Goal: Task Accomplishment & Management: Complete application form

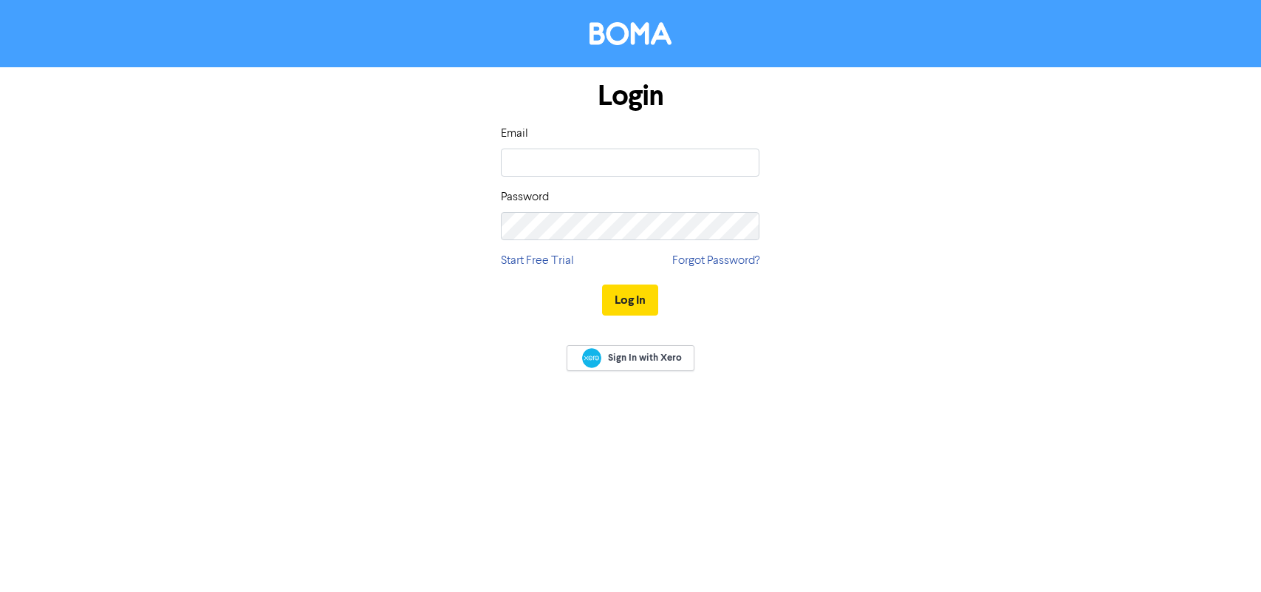
click at [581, 157] on input "email" at bounding box center [630, 163] width 259 height 28
type input "[DOMAIN_NAME][EMAIL_ADDRESS][DOMAIN_NAME]"
click at [602, 284] on button "Log In" at bounding box center [630, 299] width 56 height 31
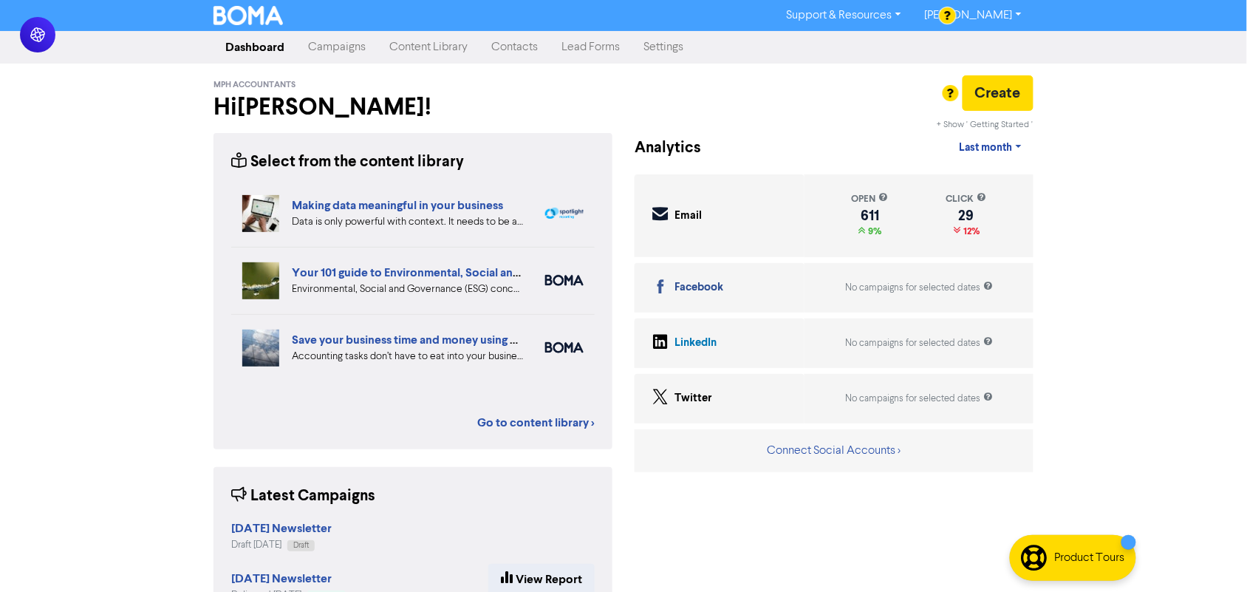
click at [484, 44] on link "Contacts" at bounding box center [515, 48] width 70 height 30
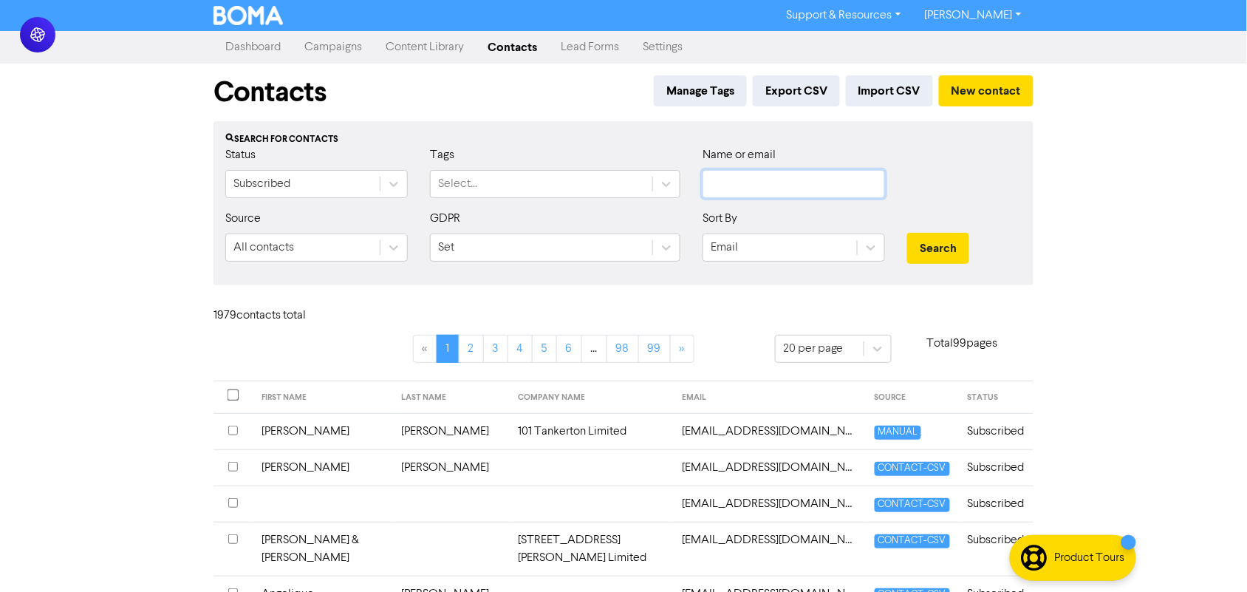
click at [769, 187] on input "text" at bounding box center [794, 184] width 183 height 28
click at [907, 233] on button "Search" at bounding box center [938, 248] width 62 height 31
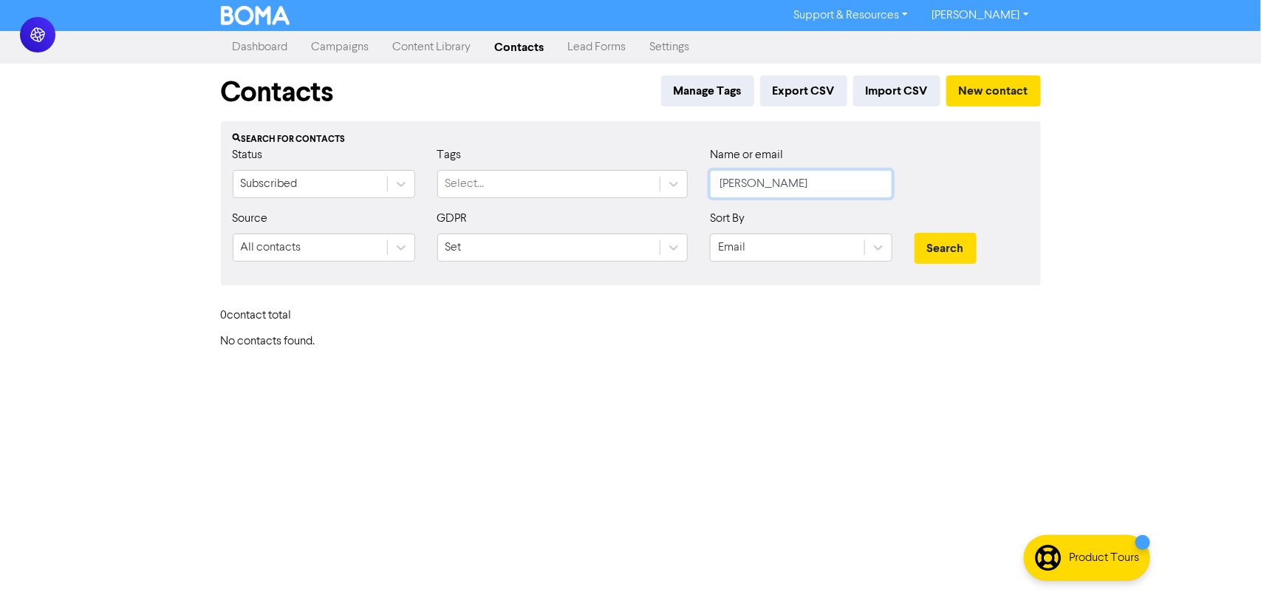
type input "[PERSON_NAME]"
click at [915, 233] on button "Search" at bounding box center [946, 248] width 62 height 31
drag, startPoint x: 836, startPoint y: 175, endPoint x: 696, endPoint y: 178, distance: 140.4
click at [696, 178] on div "Status Subscribed Tags Select... Name or email [PERSON_NAME]" at bounding box center [631, 178] width 819 height 64
click at [1120, 166] on div "Support & Resources Video Tutorials FAQ & Guides Marketing Education [PERSON_NA…" at bounding box center [630, 296] width 1261 height 592
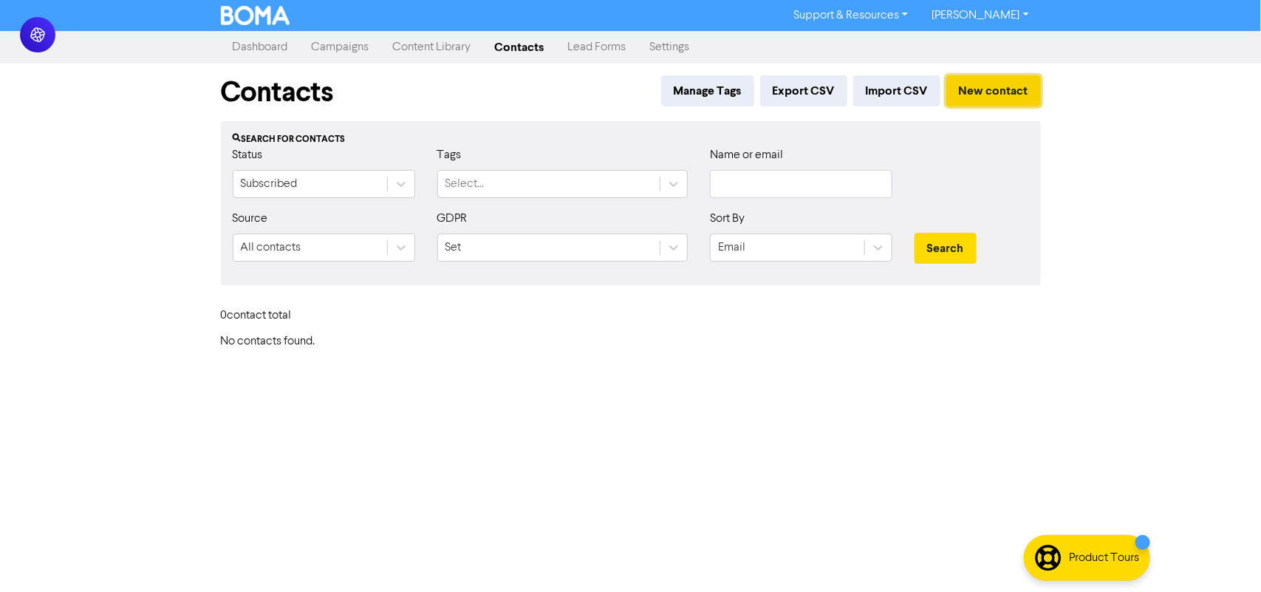
click at [1002, 105] on button "New contact" at bounding box center [993, 90] width 95 height 31
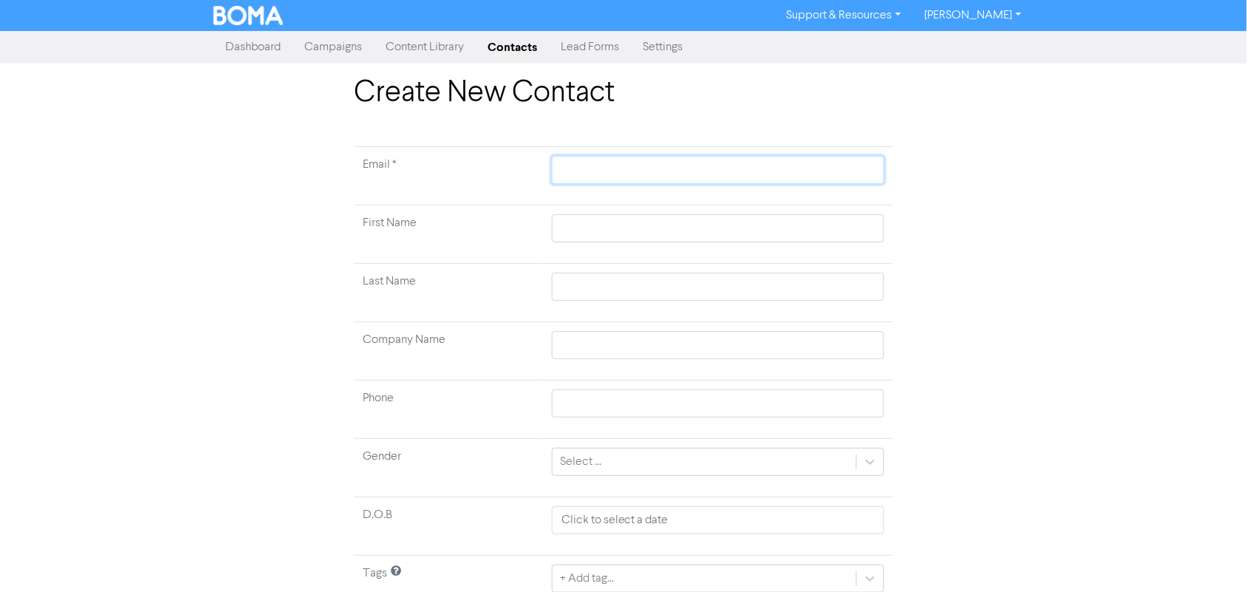
click at [552, 168] on input "text" at bounding box center [718, 170] width 332 height 28
paste input "[PERSON_NAME][EMAIL_ADDRESS][DOMAIN_NAME]"
type input "[PERSON_NAME][EMAIL_ADDRESS][DOMAIN_NAME]"
click at [596, 228] on input "text" at bounding box center [718, 228] width 332 height 28
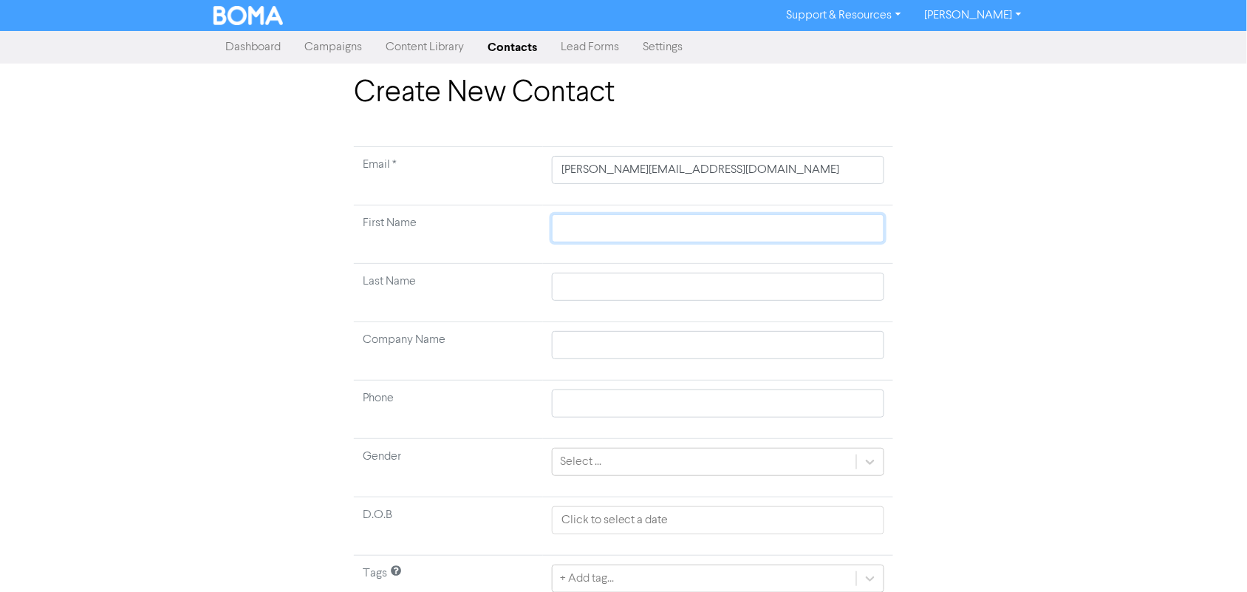
type input "L"
type input "Le"
type input "Lea"
type input "[PERSON_NAME]"
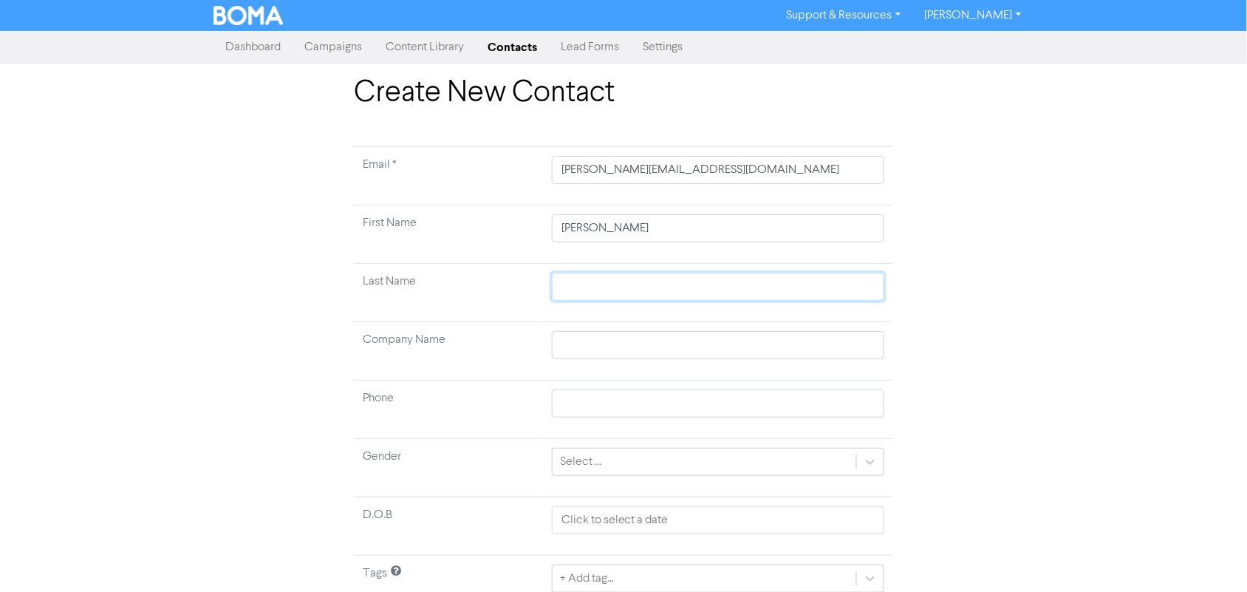
type input "C"
type input "Co"
type input "Col"
type input "Coll"
type input "Colli"
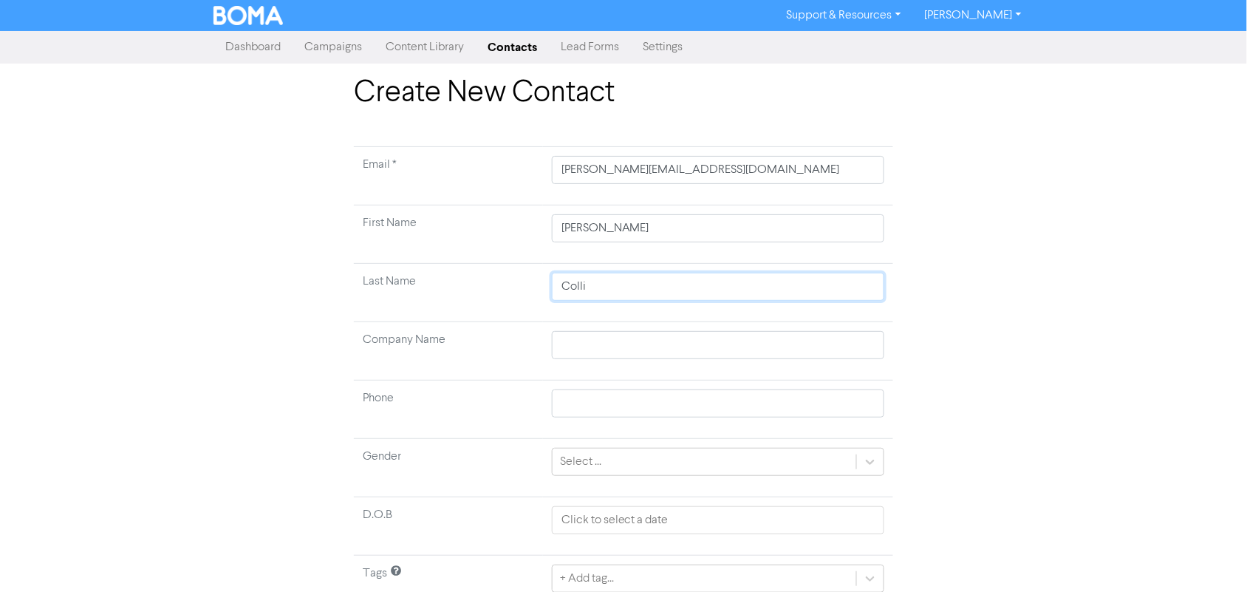
type input "Collin"
type input "[PERSON_NAME]"
click at [1072, 335] on div "Create New Contact Email * [PERSON_NAME][EMAIL_ADDRESS][DOMAIN_NAME] First Name…" at bounding box center [623, 365] width 1247 height 581
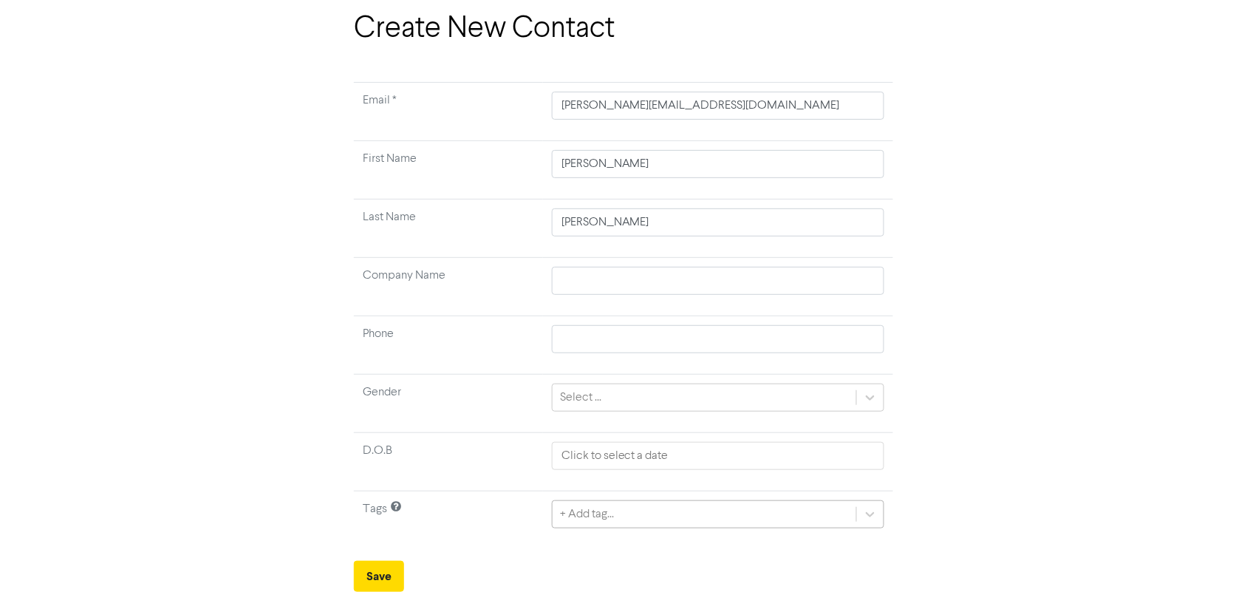
click at [680, 511] on div "+ Add tag..." at bounding box center [718, 514] width 332 height 28
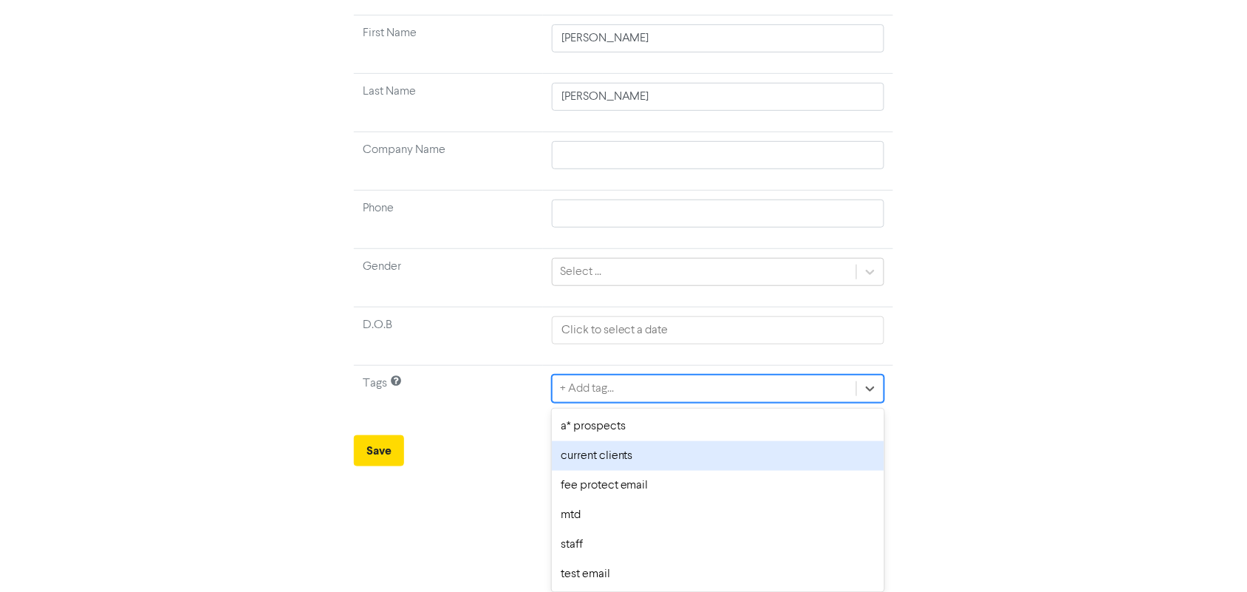
click at [654, 463] on div "current clients" at bounding box center [718, 456] width 332 height 30
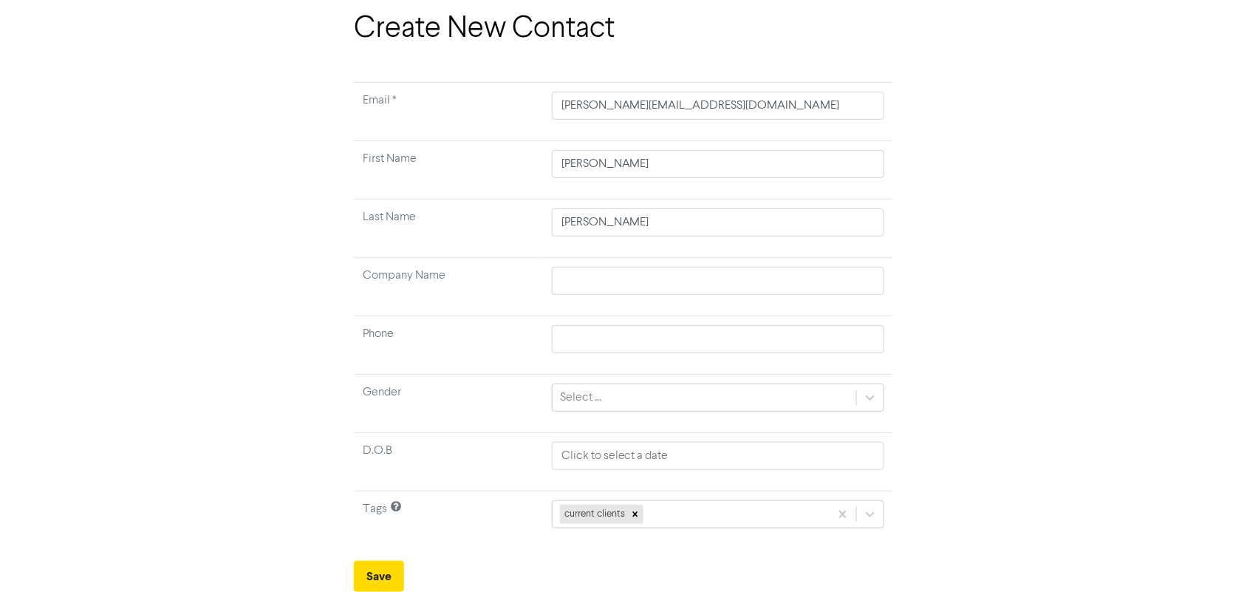
scroll to position [66, 0]
click at [392, 569] on button "Save" at bounding box center [379, 576] width 50 height 31
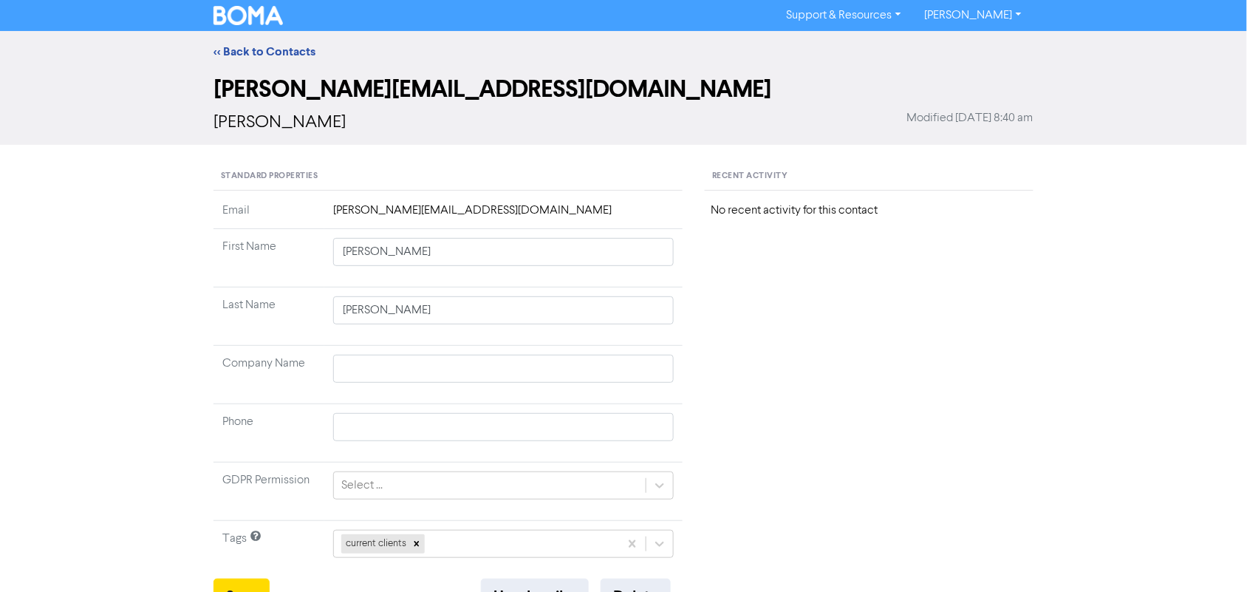
scroll to position [185, 0]
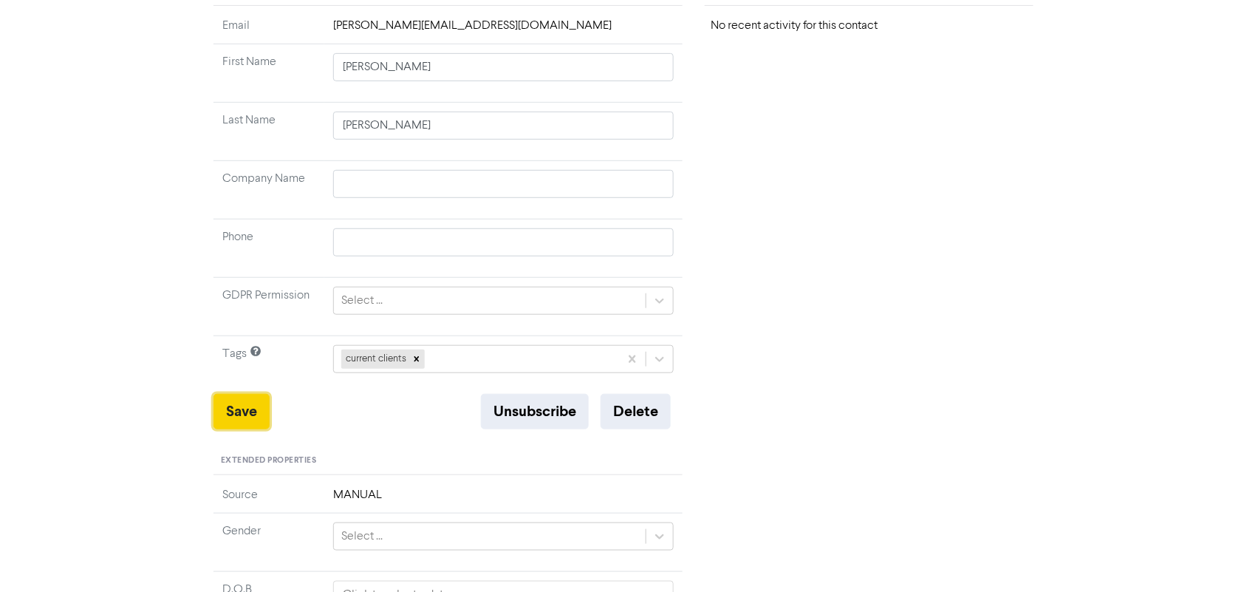
click at [240, 409] on button "Save" at bounding box center [242, 411] width 56 height 35
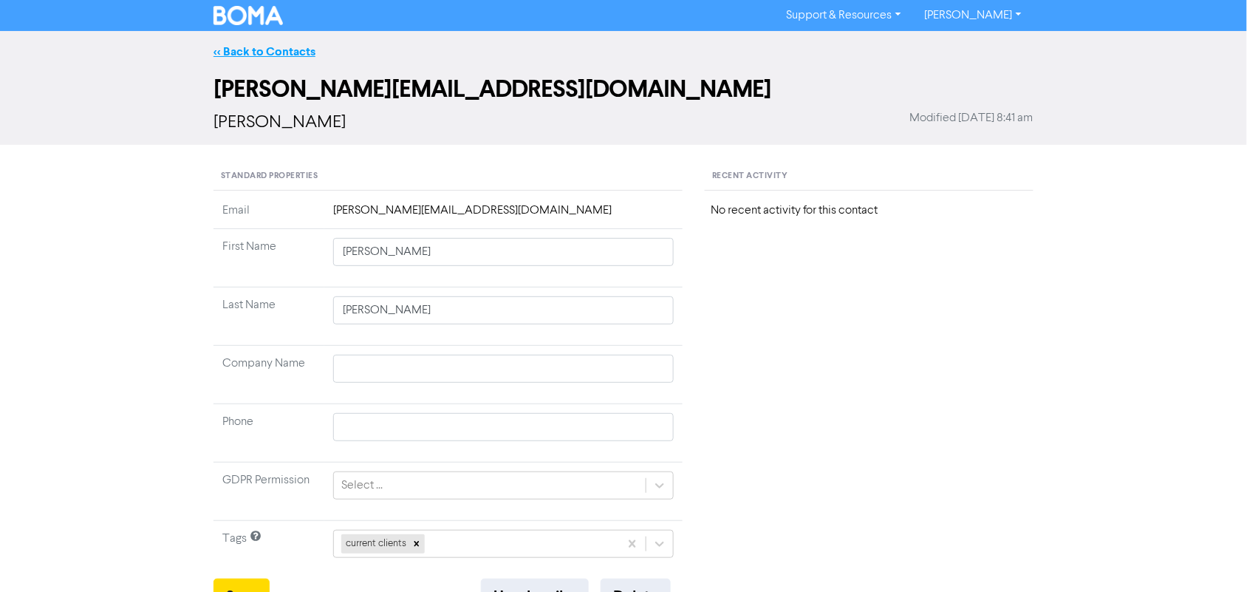
click at [248, 52] on link "<< Back to Contacts" at bounding box center [265, 51] width 102 height 15
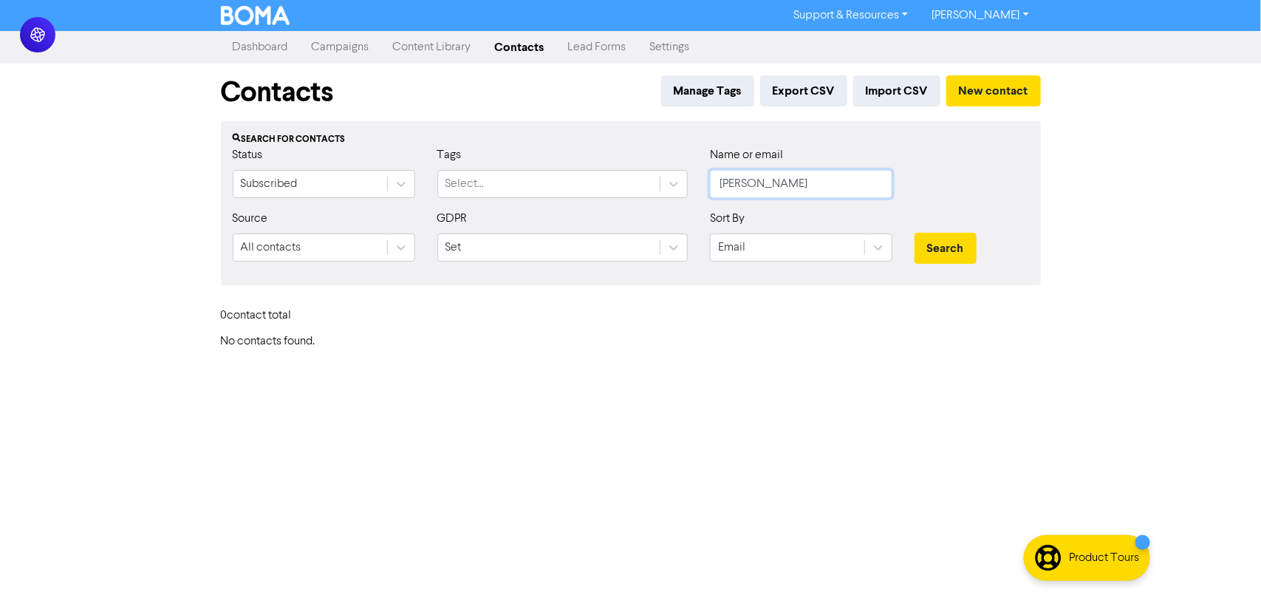
drag, startPoint x: 794, startPoint y: 185, endPoint x: 695, endPoint y: 186, distance: 99.0
click at [695, 186] on div "Status Subscribed Tags Select... Name or email [PERSON_NAME]" at bounding box center [631, 178] width 819 height 64
click at [1116, 171] on div "Support & Resources Video Tutorials FAQ & Guides Marketing Education [PERSON_NA…" at bounding box center [630, 296] width 1261 height 592
click at [989, 98] on button "New contact" at bounding box center [993, 90] width 95 height 31
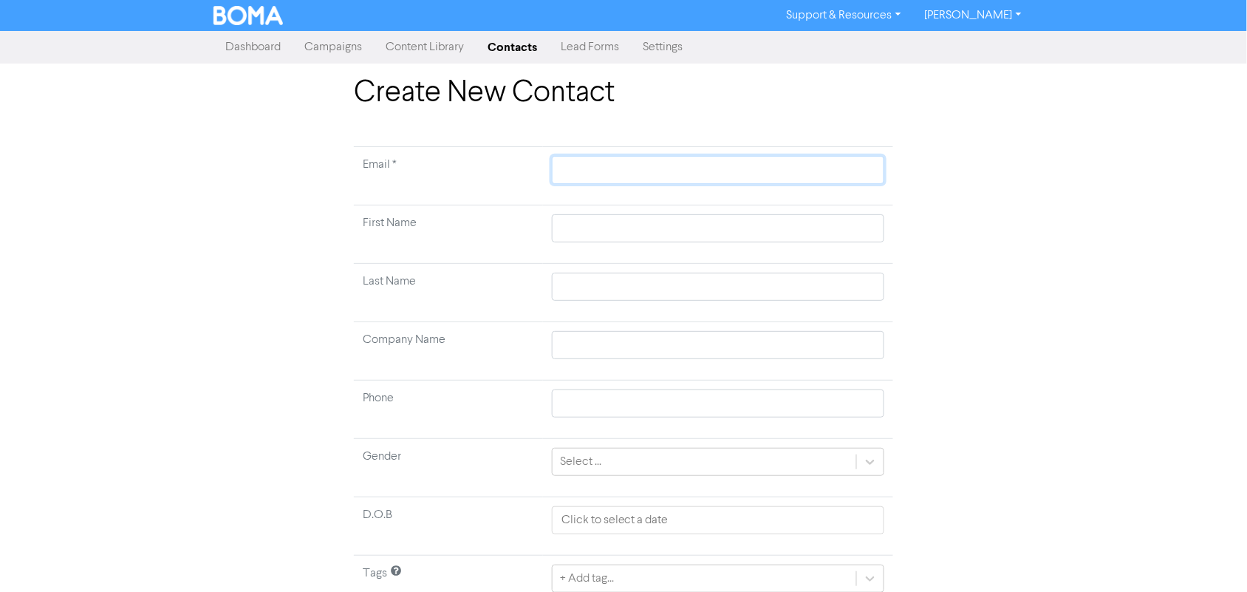
click at [683, 171] on input "text" at bounding box center [718, 170] width 332 height 28
paste input "[PERSON_NAME][EMAIL_ADDRESS][PERSON_NAME][DOMAIN_NAME]"
type input "[PERSON_NAME][EMAIL_ADDRESS][PERSON_NAME][DOMAIN_NAME]"
click at [622, 219] on input "text" at bounding box center [718, 228] width 332 height 28
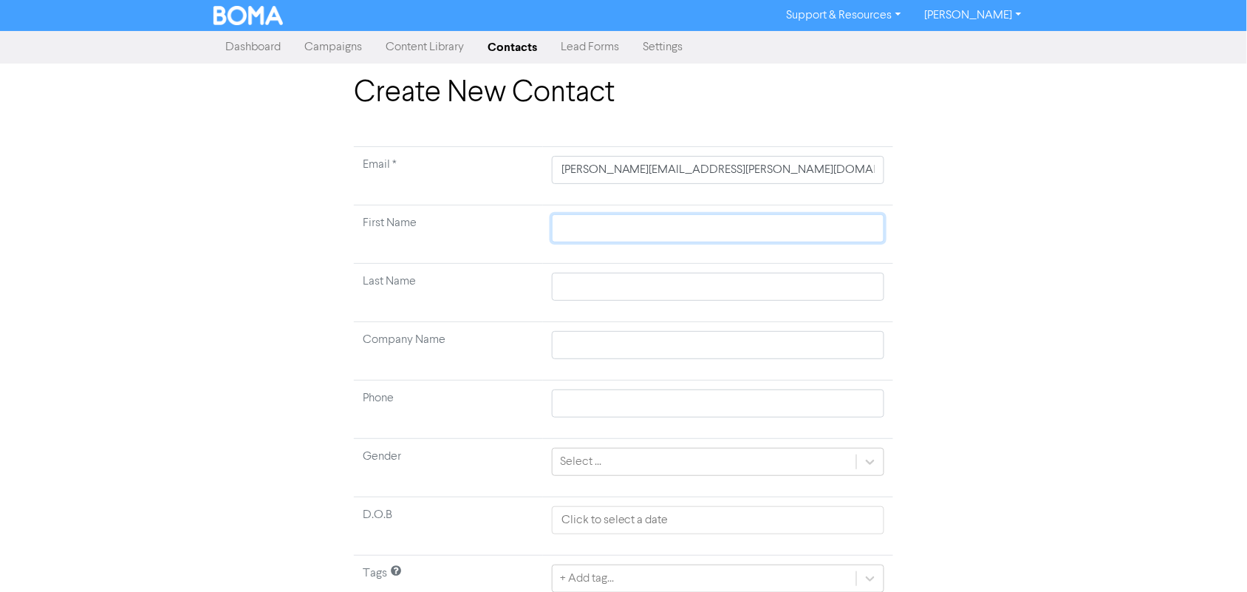
type input "J"
type input "Jo"
type input "Jod"
type input "[PERSON_NAME]"
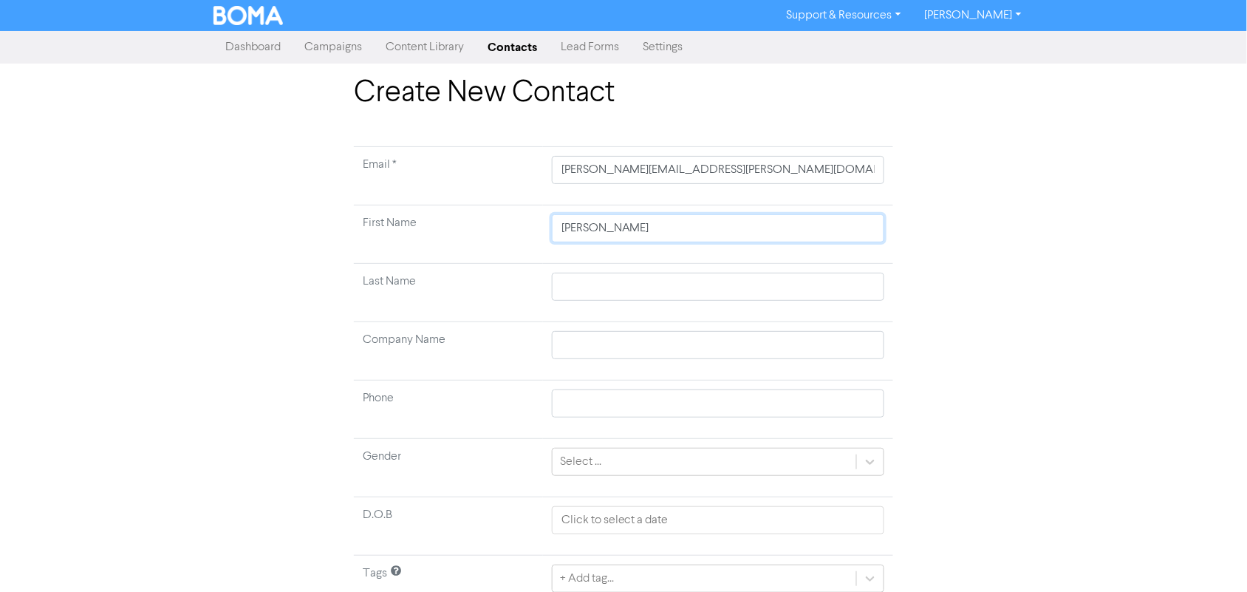
type input "[PERSON_NAME]"
type input "H"
type input "Hu"
type input "Hud"
type input "Huds"
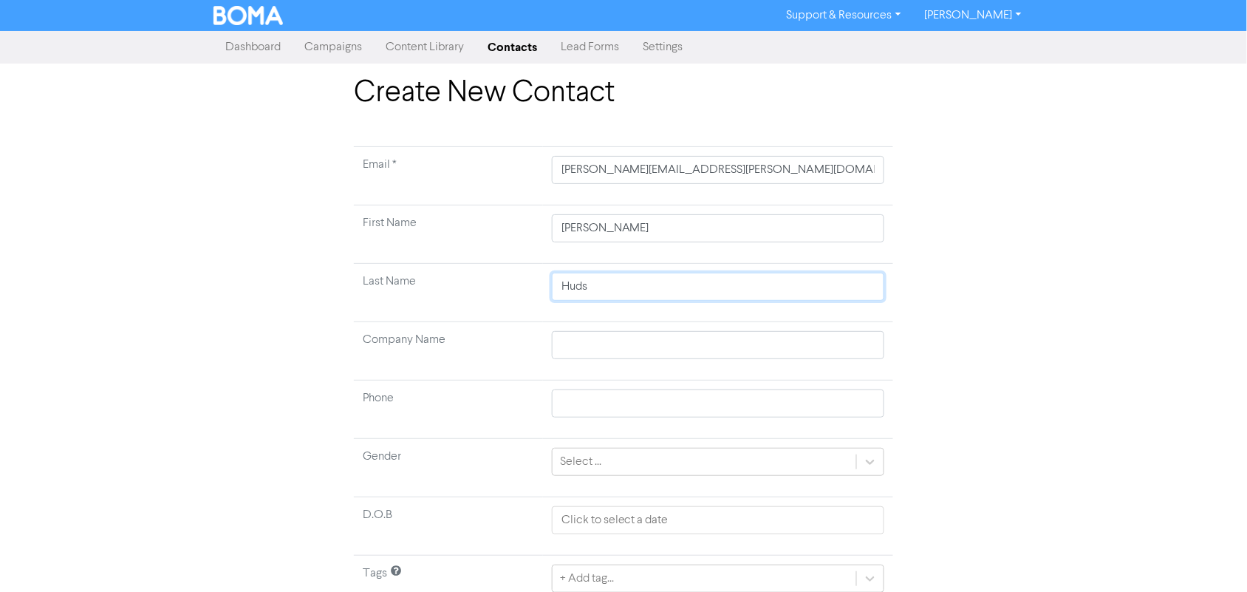
type input "Hudso"
type input "[PERSON_NAME]"
click at [1162, 331] on div "Create New Contact Email * [PERSON_NAME][EMAIL_ADDRESS][PERSON_NAME][DOMAIN_NAM…" at bounding box center [623, 365] width 1247 height 581
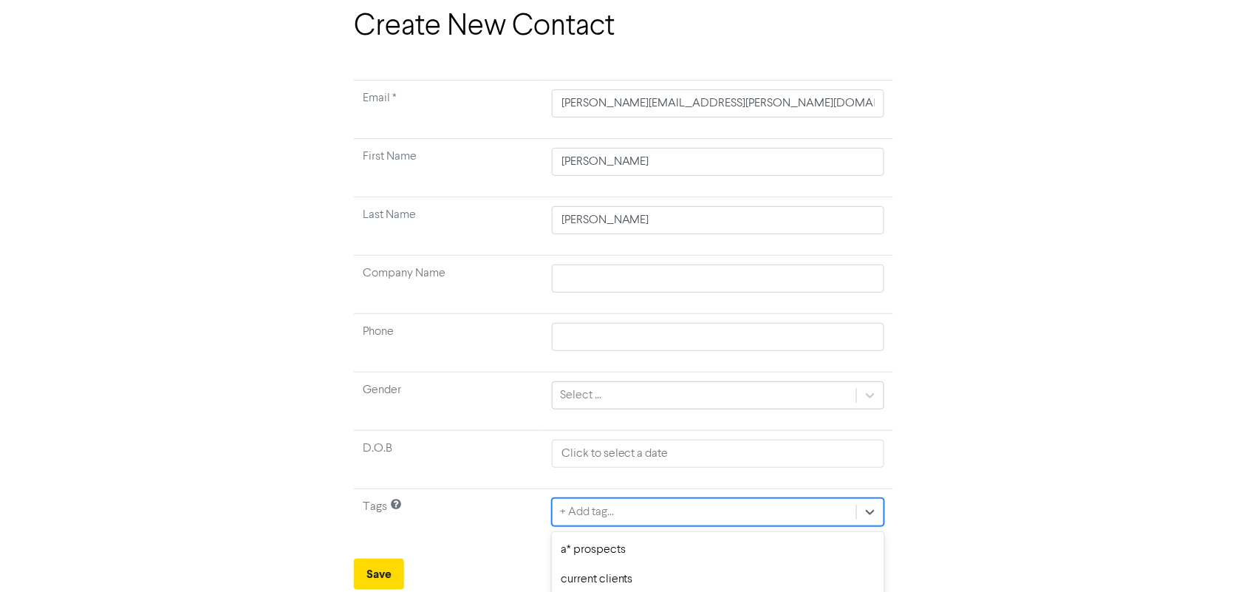
click at [652, 521] on div "option mtd focused, 4 of 6. 6 results available. Use Up and Down to choose opti…" at bounding box center [718, 512] width 332 height 28
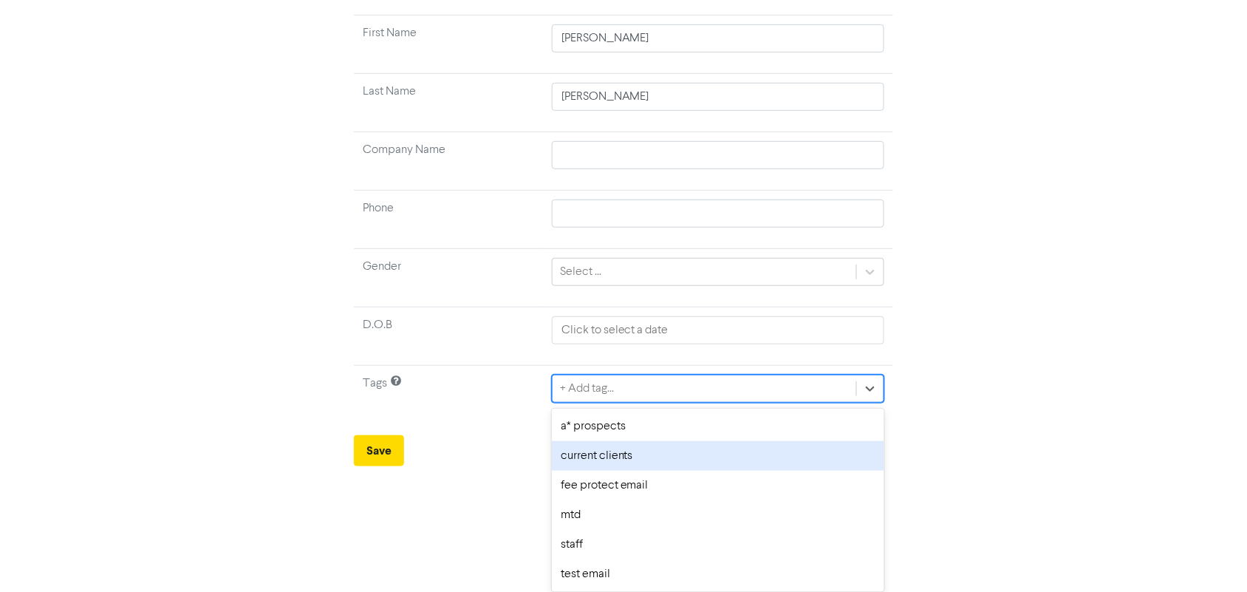
click at [604, 453] on div "current clients" at bounding box center [718, 456] width 332 height 30
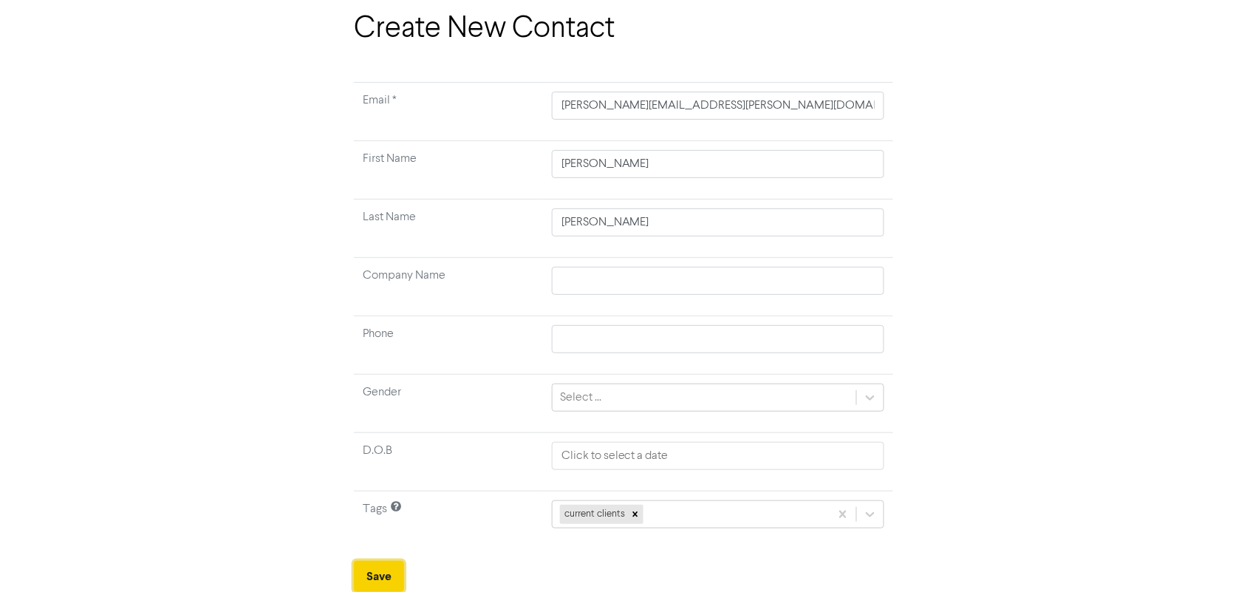
click at [366, 573] on button "Save" at bounding box center [379, 576] width 50 height 31
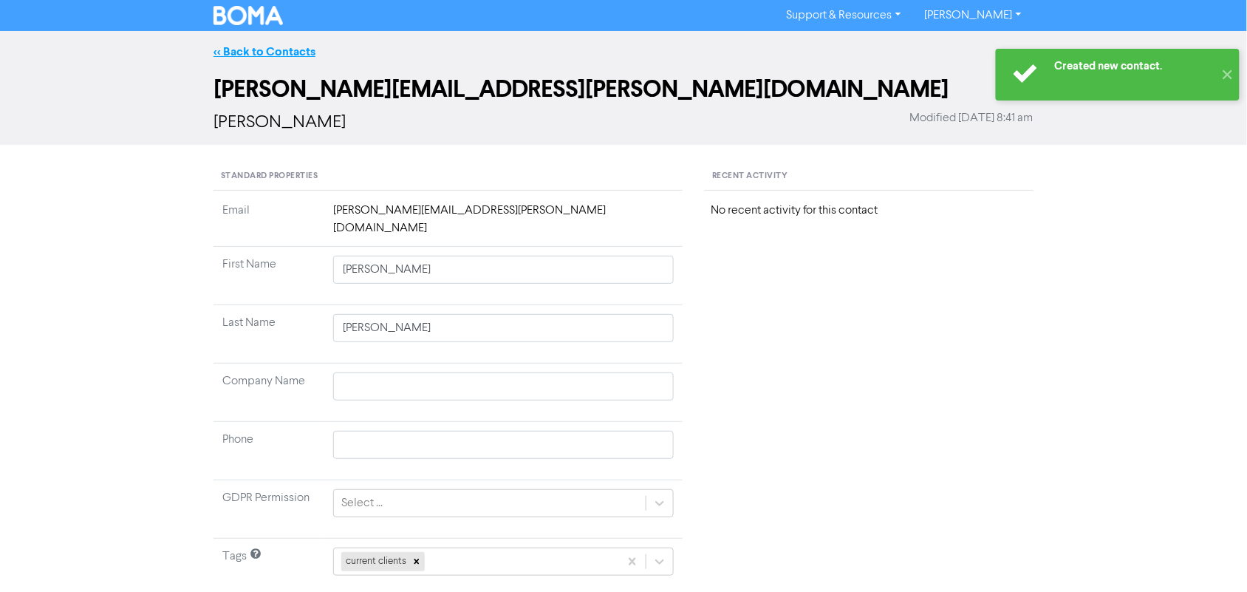
click at [241, 46] on link "<< Back to Contacts" at bounding box center [265, 51] width 102 height 15
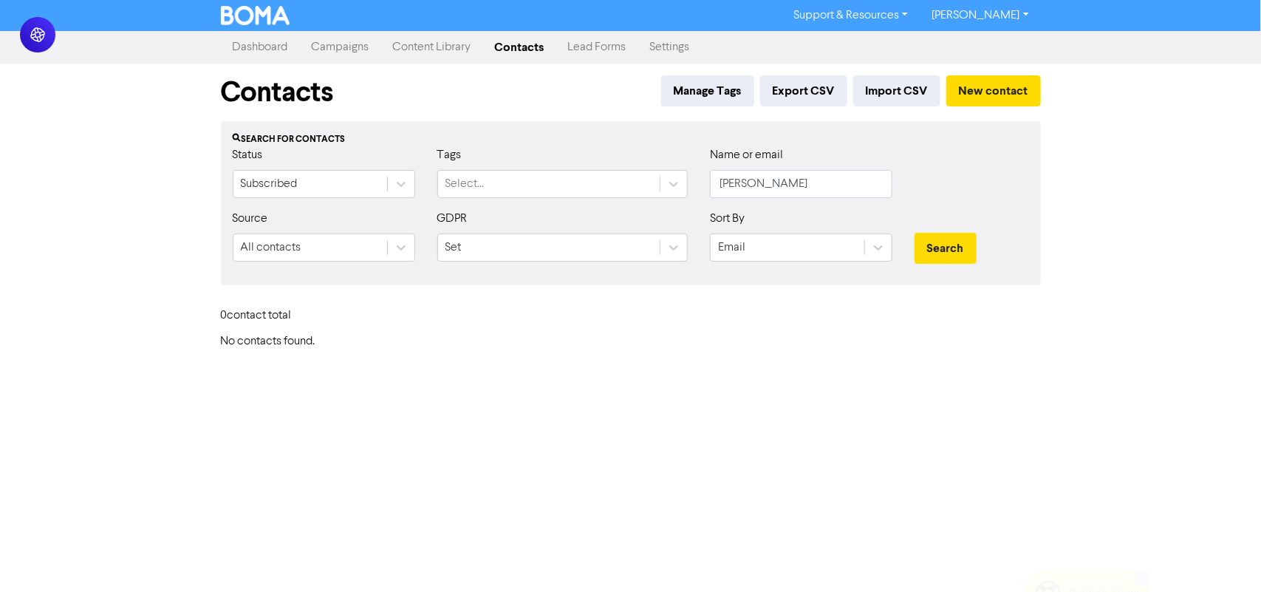
click at [1068, 318] on div "Support & Resources Video Tutorials FAQ & Guides Marketing Education [PERSON_NA…" at bounding box center [630, 296] width 1261 height 592
